Goal: Task Accomplishment & Management: Complete application form

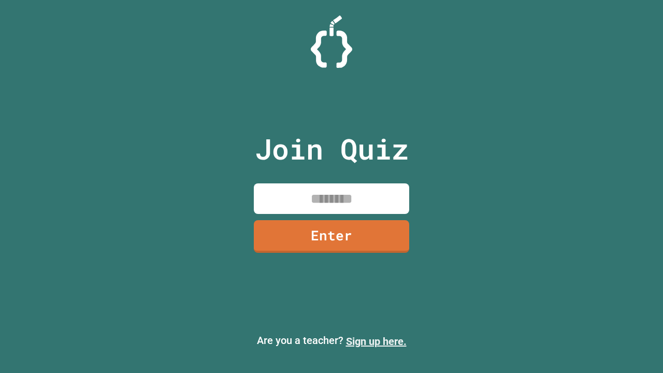
click at [376, 341] on link "Sign up here." at bounding box center [376, 341] width 61 height 12
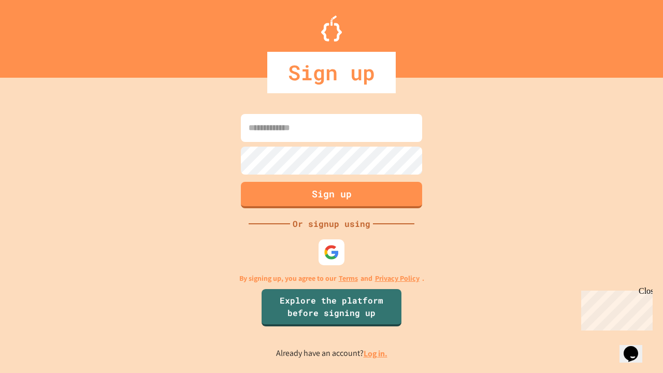
click at [376, 353] on link "Log in." at bounding box center [376, 353] width 24 height 11
